Goal: Task Accomplishment & Management: Use online tool/utility

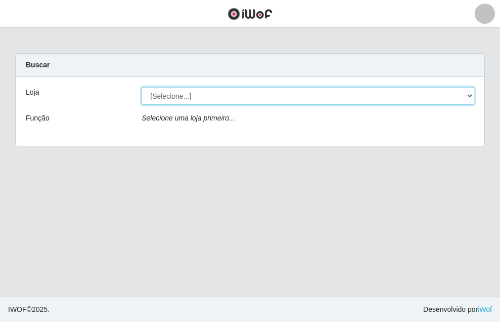
click at [468, 97] on select "[Selecione...] O ROSÁRIO ALIMENTOS" at bounding box center [308, 96] width 333 height 18
click at [468, 95] on select "[Selecione...] O ROSÁRIO ALIMENTOS" at bounding box center [308, 96] width 333 height 18
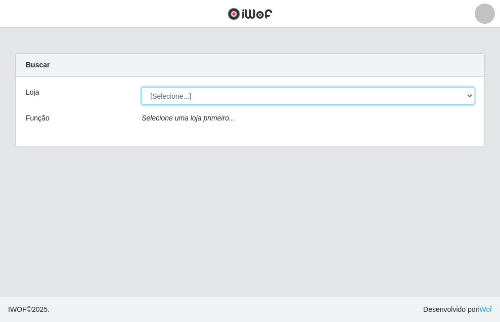
select select "349"
click at [142, 87] on select "[Selecione...] O ROSÁRIO ALIMENTOS" at bounding box center [308, 96] width 333 height 18
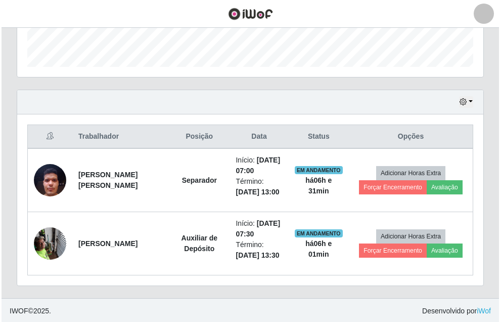
scroll to position [296, 0]
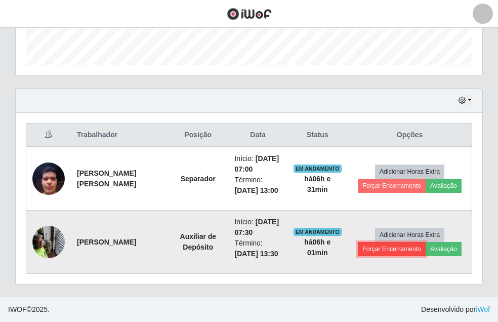
click at [372, 250] on button "Forçar Encerramento" at bounding box center [392, 249] width 68 height 14
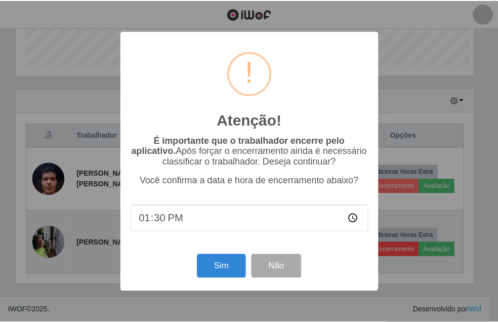
scroll to position [210, 460]
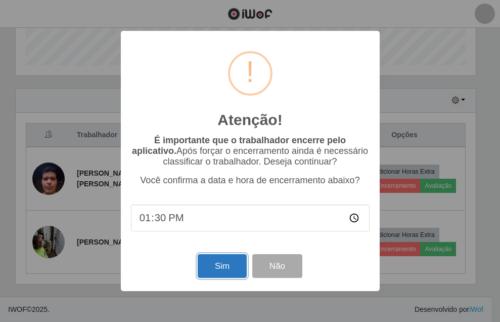
click at [221, 265] on button "Sim" at bounding box center [222, 266] width 49 height 24
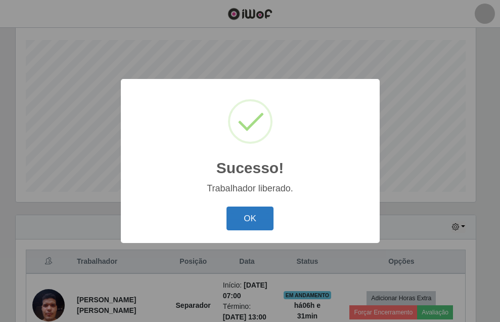
click at [241, 213] on button "OK" at bounding box center [250, 218] width 47 height 24
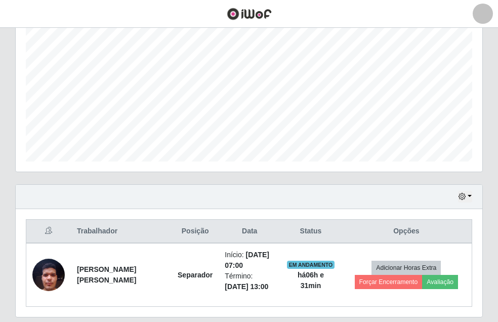
scroll to position [233, 0]
